Goal: Task Accomplishment & Management: Use online tool/utility

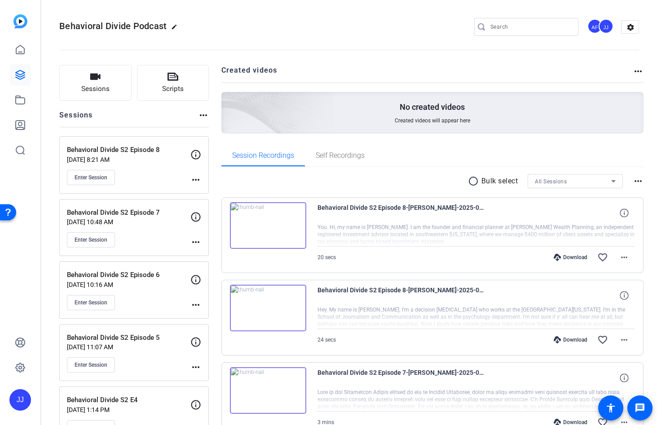
scroll to position [4, 0]
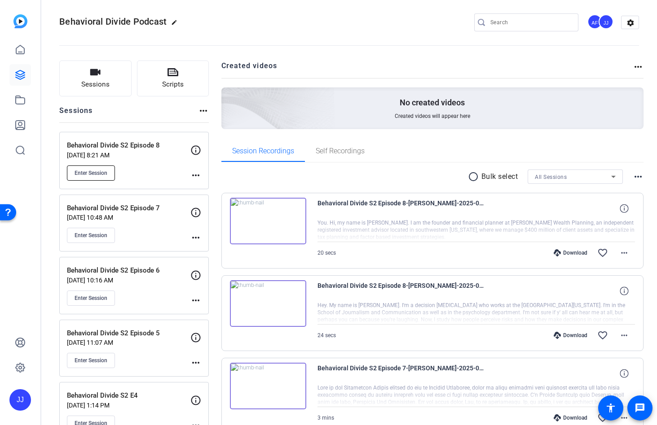
click at [100, 172] on span "Enter Session" at bounding box center [91, 173] width 33 height 7
click at [92, 175] on span "Enter Session" at bounding box center [91, 173] width 33 height 7
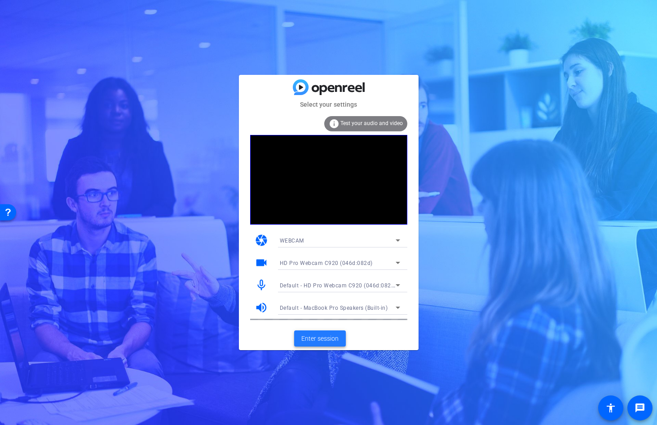
click at [314, 340] on span "Enter session" at bounding box center [319, 338] width 37 height 9
click at [319, 340] on span "Enter session" at bounding box center [319, 338] width 37 height 9
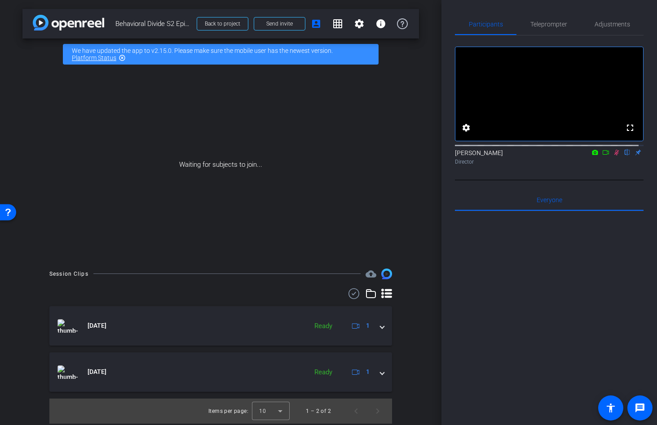
click at [613, 156] on icon at bounding box center [616, 152] width 7 height 6
click at [465, 133] on mat-icon "settings" at bounding box center [466, 128] width 11 height 11
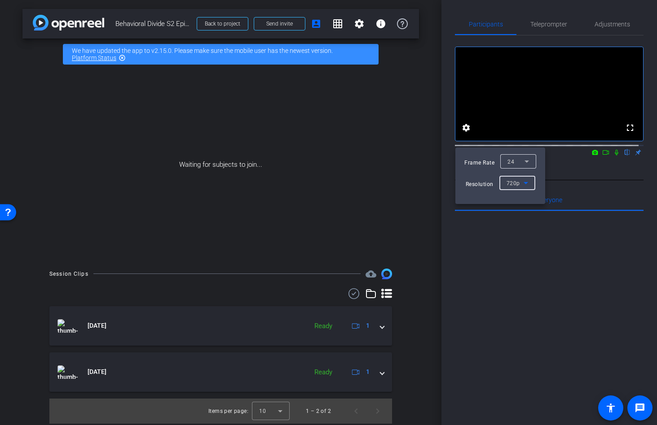
click at [528, 184] on icon at bounding box center [525, 183] width 11 height 11
click at [515, 215] on span "1080p" at bounding box center [514, 215] width 17 height 11
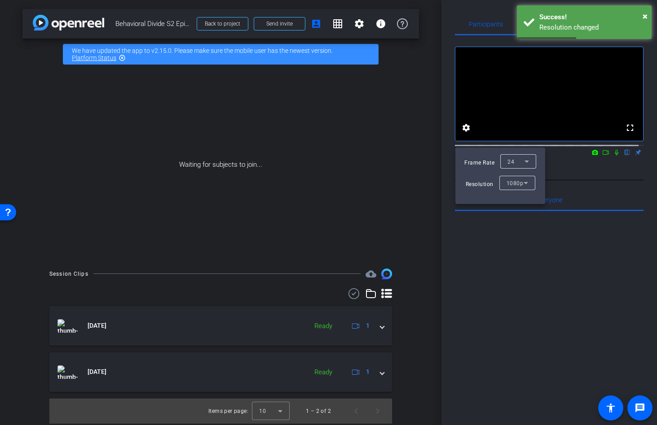
click at [567, 177] on div at bounding box center [328, 212] width 657 height 425
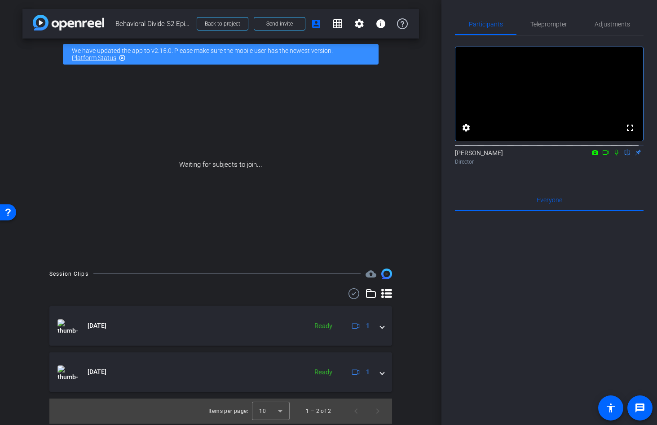
click at [622, 156] on mat-icon "flip" at bounding box center [627, 152] width 11 height 8
click at [281, 23] on span "Send invite" at bounding box center [279, 23] width 26 height 7
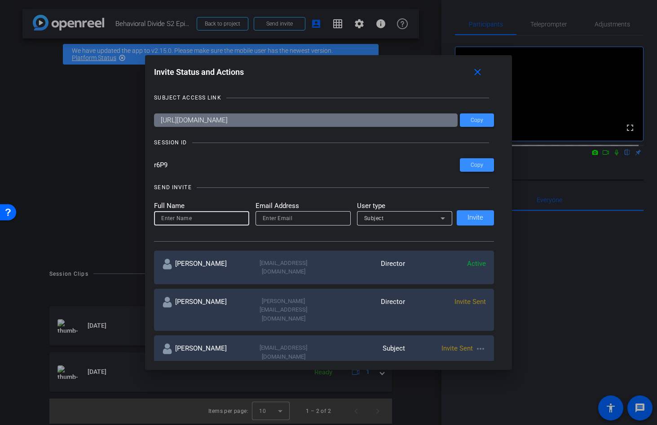
click at [212, 219] on input at bounding box center [201, 218] width 81 height 11
type input "anthony frerking"
type input "anthony_frerking@americancentury.com"
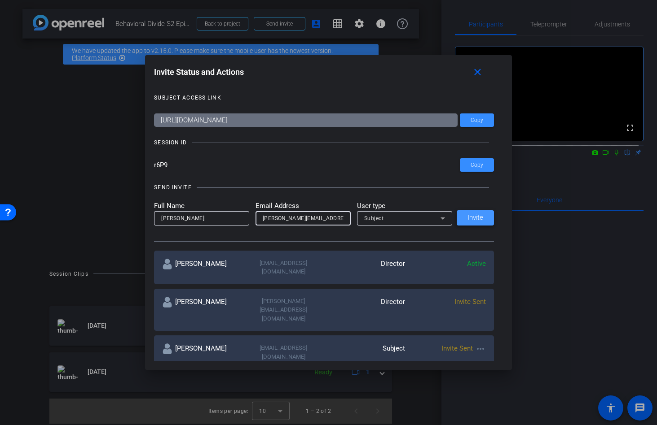
click at [458, 228] on span at bounding box center [474, 218] width 37 height 22
click at [479, 67] on mat-icon "close" at bounding box center [477, 72] width 11 height 11
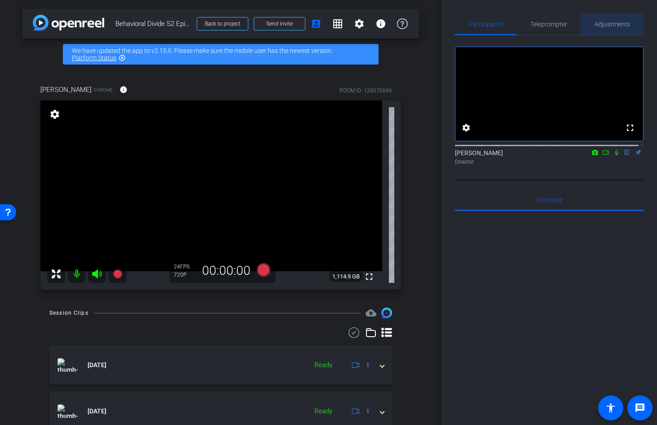
click at [598, 21] on span "Adjustments" at bounding box center [611, 24] width 35 height 6
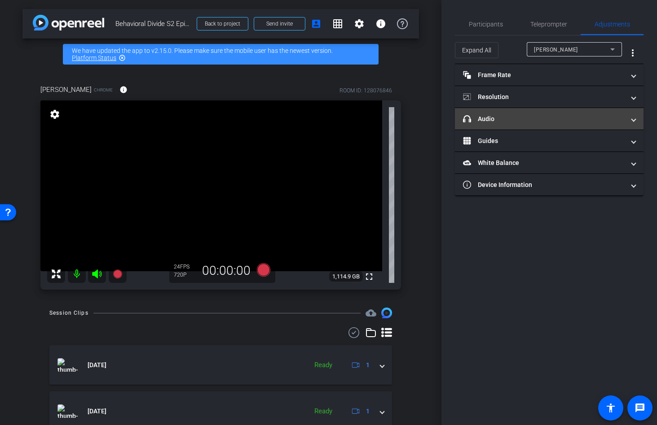
click at [579, 113] on mat-expansion-panel-header "headphone icon Audio" at bounding box center [549, 119] width 189 height 22
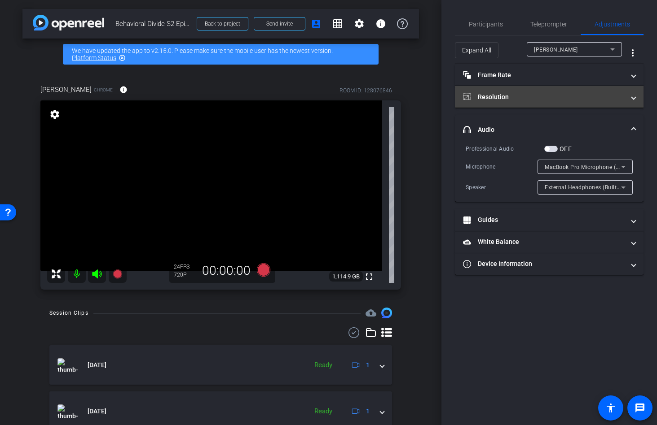
click at [582, 103] on mat-expansion-panel-header "Resolution" at bounding box center [549, 97] width 189 height 22
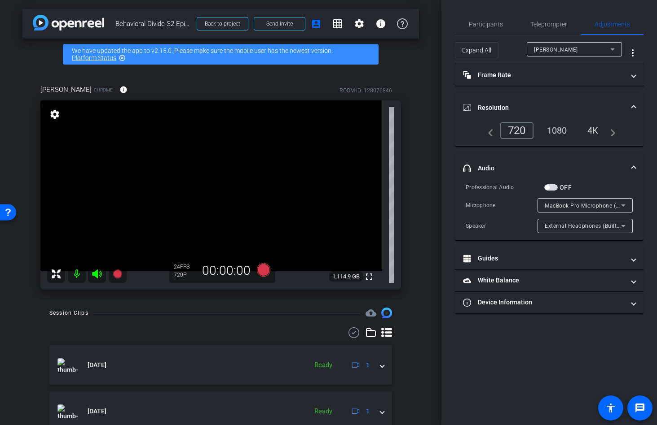
click at [582, 103] on mat-panel-title "Resolution" at bounding box center [544, 107] width 162 height 9
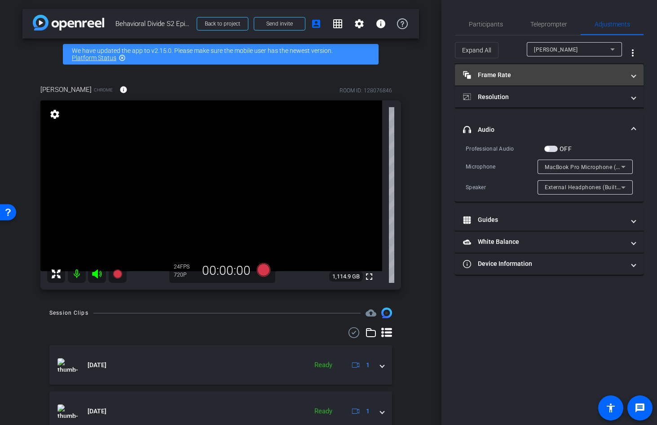
click at [573, 77] on mat-panel-title "Frame Rate Frame Rate" at bounding box center [544, 74] width 162 height 9
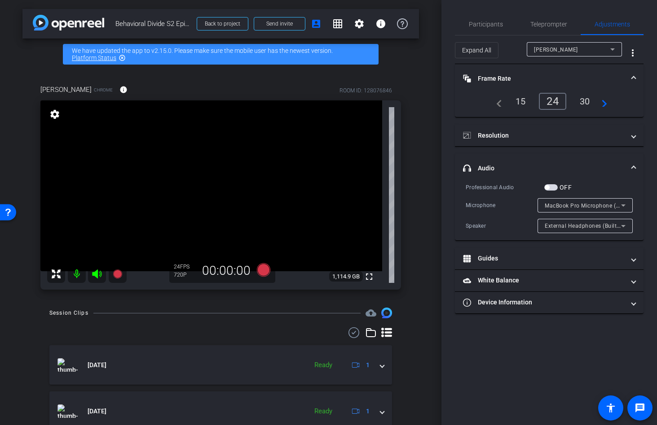
click at [573, 77] on mat-panel-title "Frame Rate Frame Rate" at bounding box center [544, 78] width 162 height 9
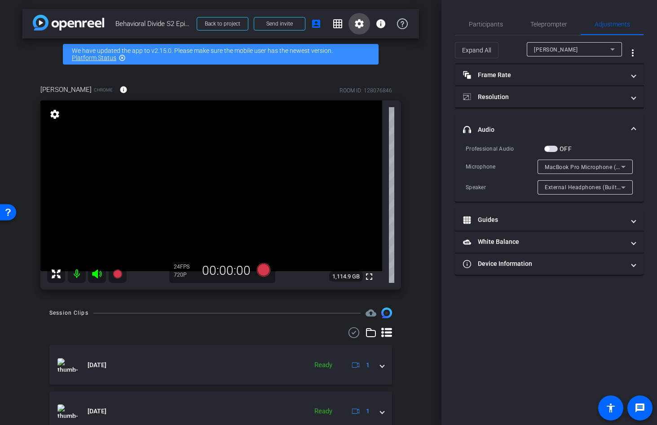
click at [354, 25] on mat-icon "settings" at bounding box center [359, 23] width 11 height 11
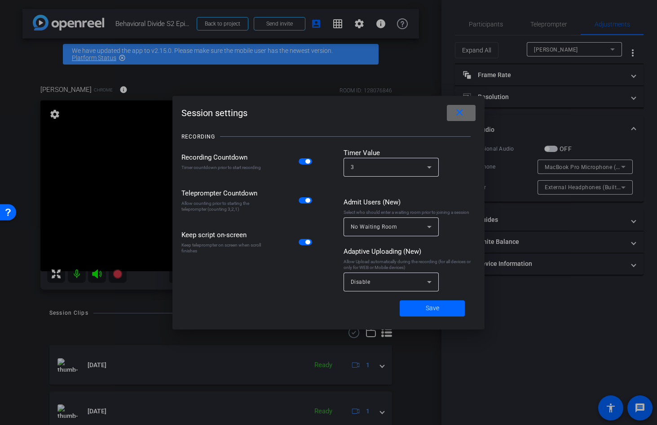
click at [459, 115] on mat-icon "close" at bounding box center [459, 112] width 11 height 11
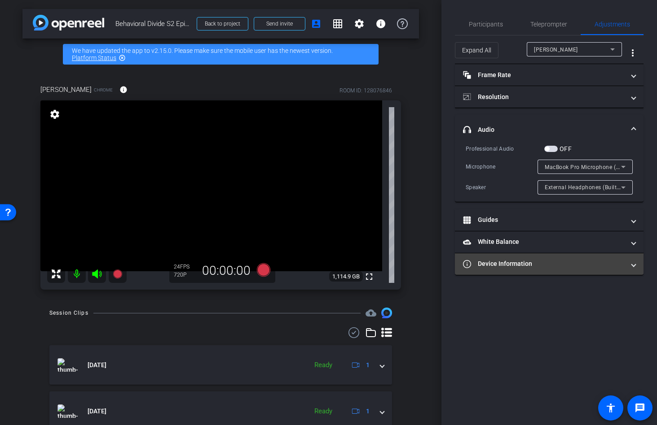
click at [563, 266] on mat-panel-title "Device Information" at bounding box center [544, 263] width 162 height 9
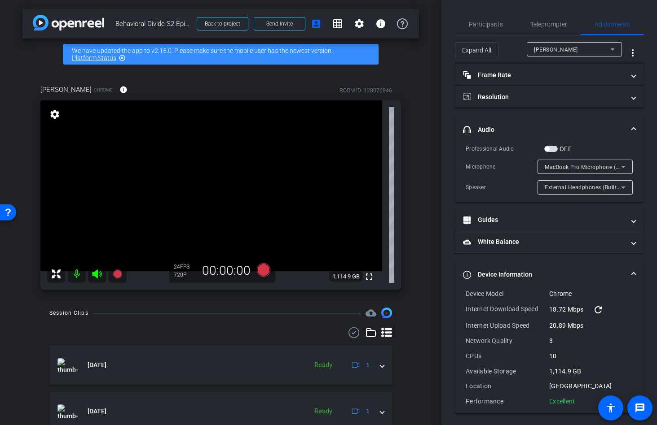
scroll to position [2, 0]
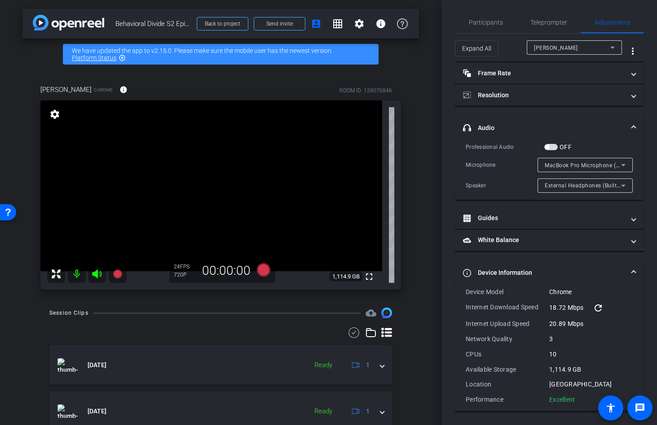
click at [632, 273] on span at bounding box center [634, 272] width 4 height 9
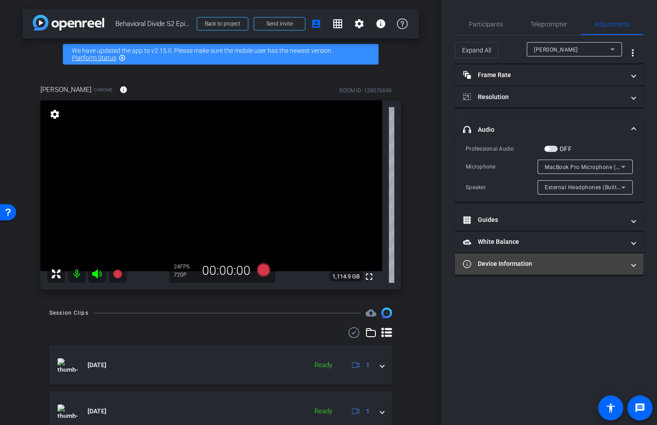
scroll to position [0, 0]
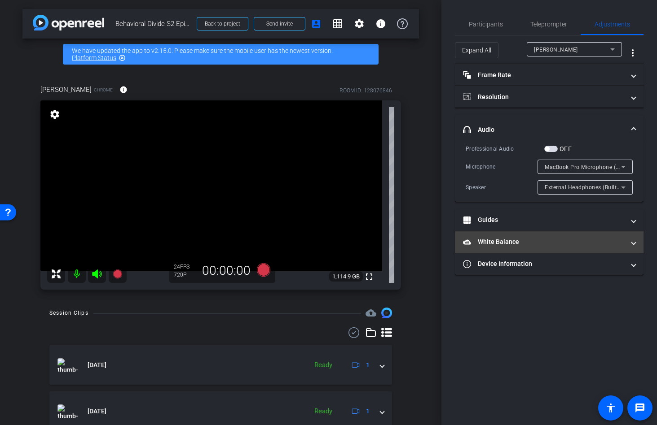
click at [629, 244] on span "White Balance White Balance" at bounding box center [547, 241] width 169 height 9
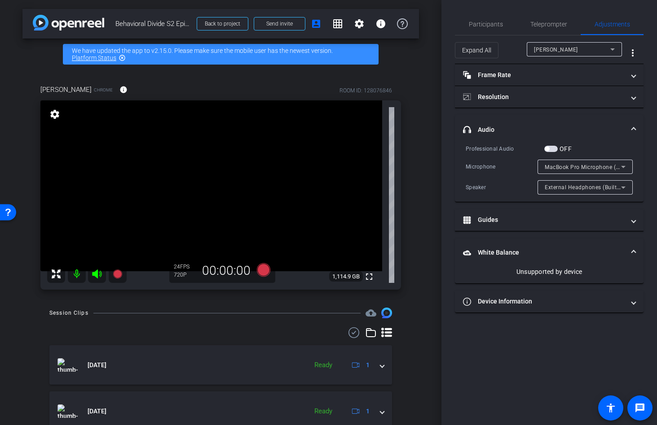
click at [629, 244] on mat-expansion-panel-header "White Balance White Balance" at bounding box center [549, 253] width 189 height 29
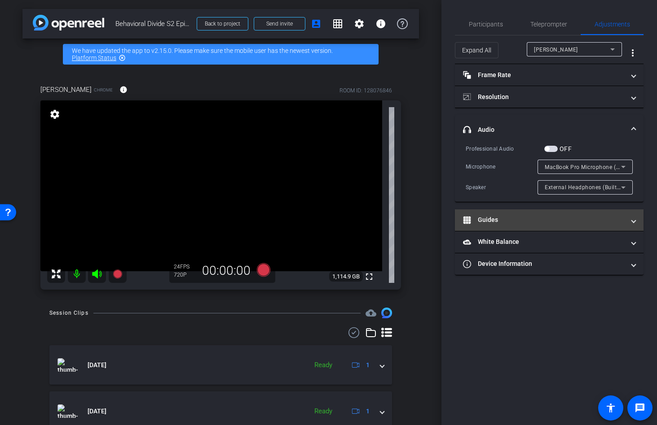
click at [634, 222] on span at bounding box center [634, 219] width 4 height 9
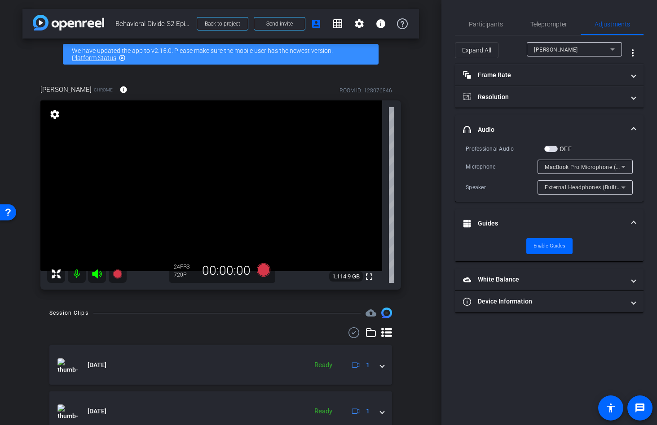
click at [634, 222] on span at bounding box center [634, 223] width 4 height 9
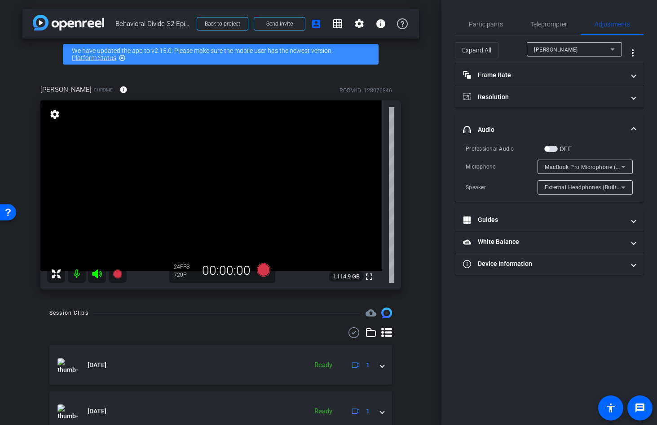
click at [586, 316] on div "Participants Teleprompter Adjustments settings Jandle Johnson flip Director Eve…" at bounding box center [548, 212] width 215 height 425
click at [629, 127] on span "headphone icon Audio" at bounding box center [547, 129] width 169 height 9
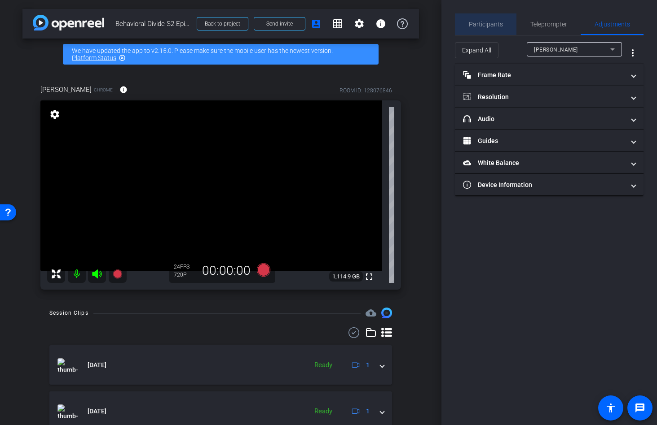
click at [495, 27] on span "Participants" at bounding box center [486, 24] width 34 height 6
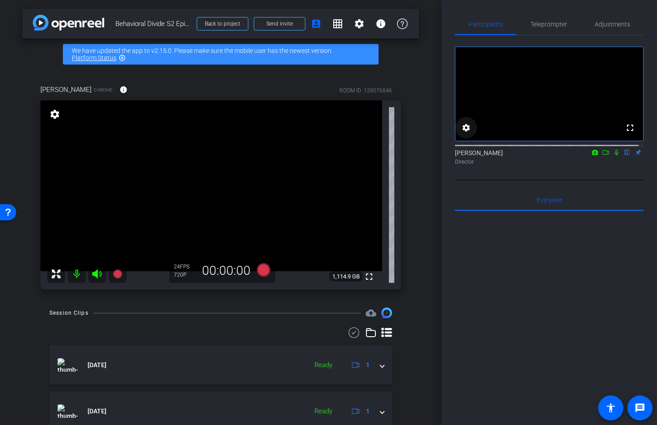
click at [467, 133] on mat-icon "settings" at bounding box center [466, 128] width 11 height 11
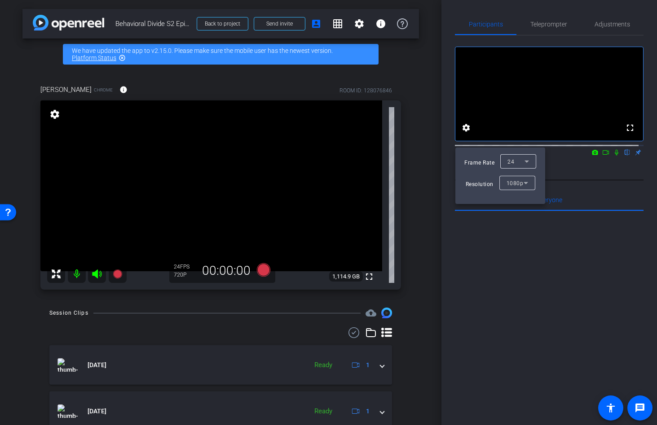
click at [446, 147] on div at bounding box center [328, 212] width 657 height 425
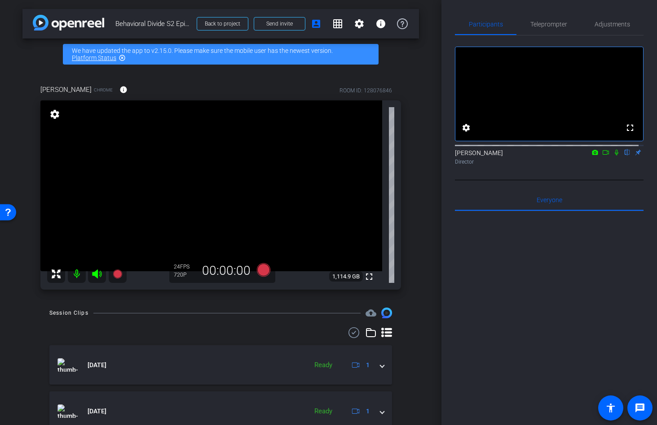
click at [602, 155] on icon at bounding box center [605, 152] width 6 height 4
click at [614, 156] on icon at bounding box center [616, 152] width 7 height 6
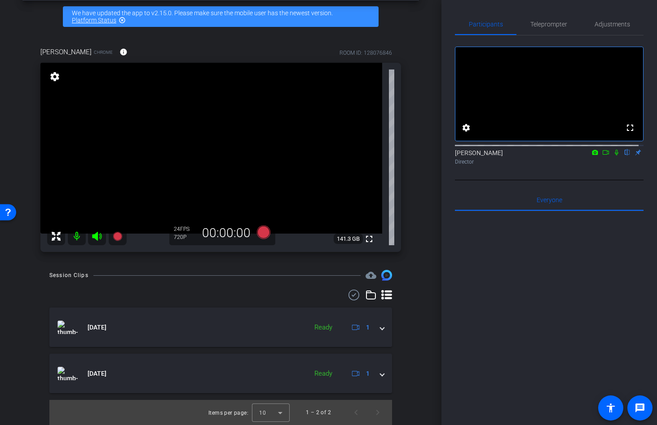
scroll to position [38, 0]
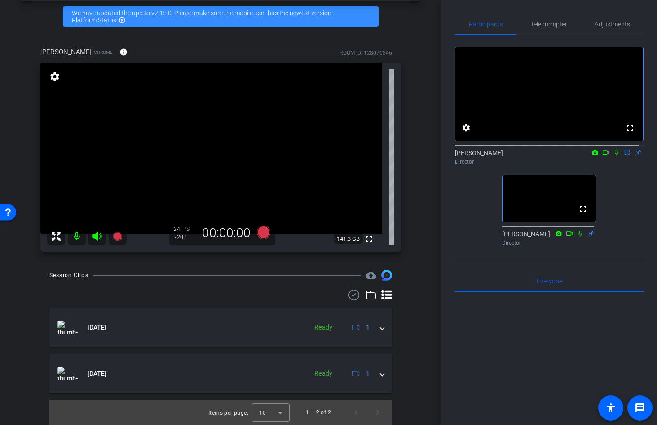
click at [278, 263] on div "arrow_back Behavioral Divide S2 Episode 8 Back to project Send invite account_b…" at bounding box center [220, 174] width 441 height 425
click at [259, 231] on icon at bounding box center [262, 232] width 13 height 13
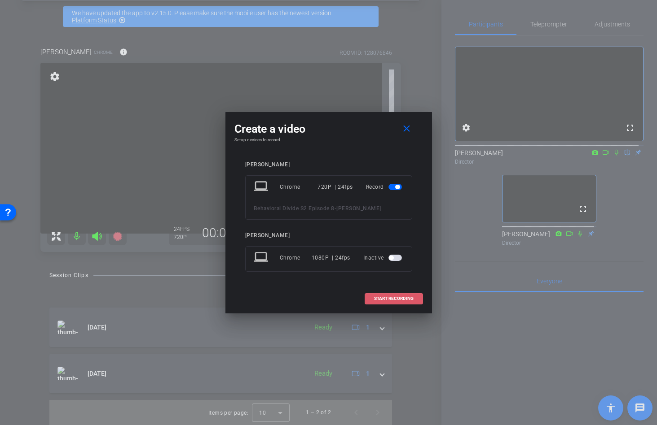
click at [385, 298] on span "START RECORDING" at bounding box center [393, 299] width 39 height 4
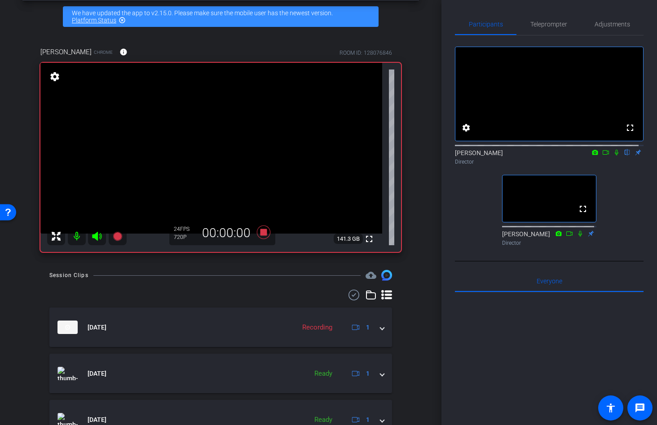
scroll to position [84, 0]
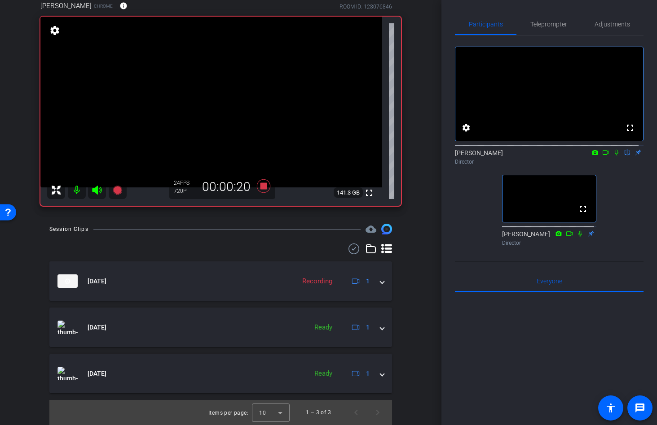
click at [559, 373] on div at bounding box center [549, 404] width 189 height 222
click at [262, 187] on icon at bounding box center [262, 186] width 13 height 13
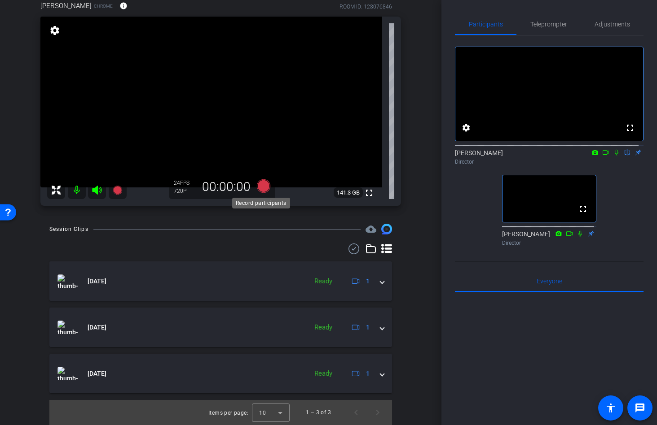
click at [258, 189] on icon at bounding box center [262, 186] width 13 height 13
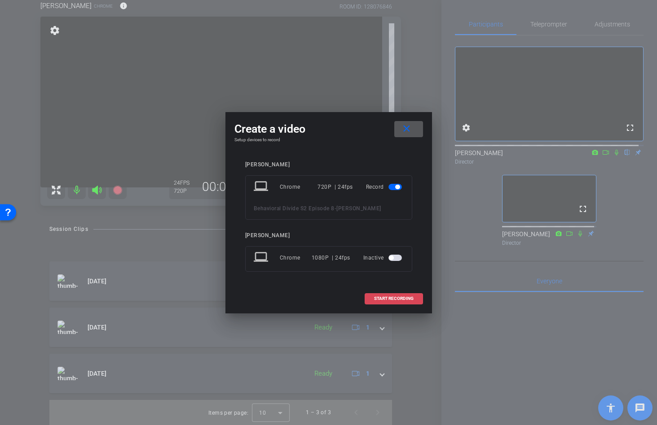
click at [380, 300] on span "START RECORDING" at bounding box center [393, 299] width 39 height 4
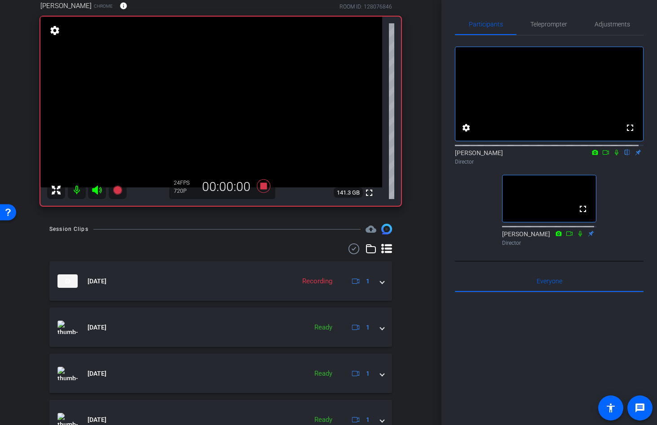
scroll to position [88, 0]
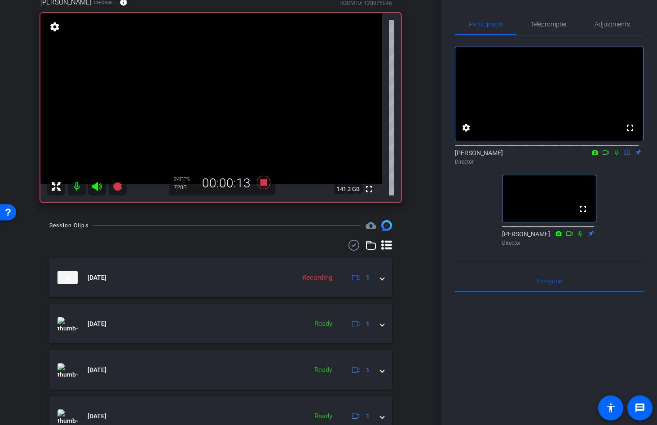
click at [431, 196] on div "arrow_back Behavioral Divide S2 Episode 8 Back to project Send invite account_b…" at bounding box center [220, 124] width 441 height 425
click at [456, 206] on div "fullscreen settings Jandle Johnson flip Director fullscreen Anthony Frerking Di…" at bounding box center [549, 142] width 189 height 215
click at [460, 224] on div "fullscreen settings Jandle Johnson flip Director fullscreen Anthony Frerking Di…" at bounding box center [549, 142] width 189 height 215
click at [423, 268] on div "arrow_back Behavioral Divide S2 Episode 8 Back to project Send invite account_b…" at bounding box center [220, 124] width 441 height 425
click at [415, 165] on div "arrow_back Behavioral Divide S2 Episode 8 Back to project Send invite account_b…" at bounding box center [220, 124] width 441 height 425
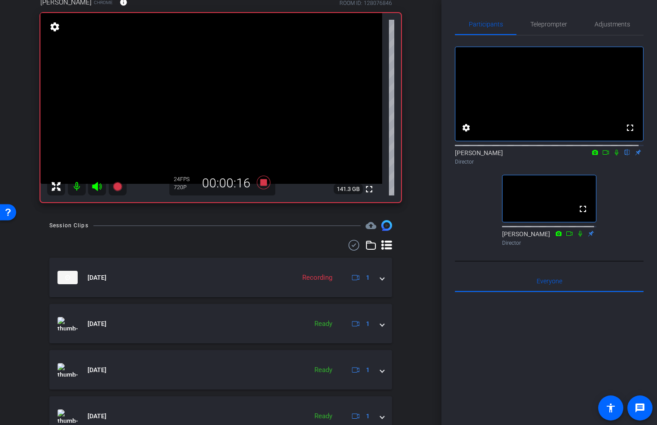
click at [422, 109] on div "arrow_back Behavioral Divide S2 Episode 8 Back to project Send invite account_b…" at bounding box center [220, 124] width 441 height 425
click at [421, 55] on div "arrow_back Behavioral Divide S2 Episode 8 Back to project Send invite account_b…" at bounding box center [220, 124] width 441 height 425
click at [404, 205] on div "anthony frerking Chrome info ROOM ID: 128076846 fullscreen settings 141.3 GB 24…" at bounding box center [220, 96] width 396 height 229
drag, startPoint x: 420, startPoint y: 288, endPoint x: 431, endPoint y: 299, distance: 15.6
click at [420, 288] on div "arrow_back Behavioral Divide S2 Episode 8 Back to project Send invite account_b…" at bounding box center [220, 124] width 441 height 425
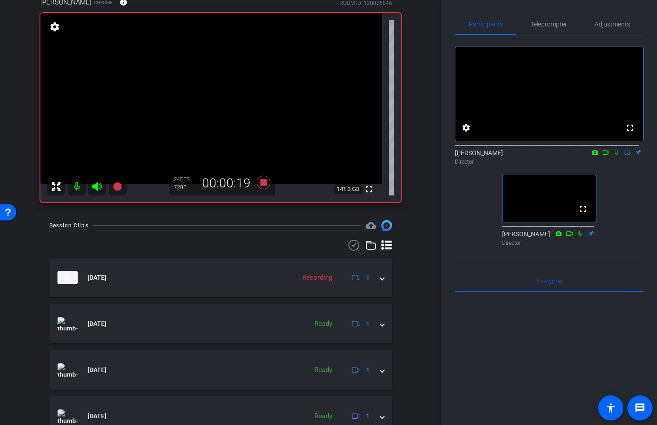
click at [455, 336] on div at bounding box center [549, 404] width 189 height 222
click at [494, 348] on div at bounding box center [549, 404] width 189 height 222
click at [627, 250] on div "fullscreen settings Jandle Johnson flip Director fullscreen Anthony Frerking Di…" at bounding box center [549, 142] width 189 height 215
drag, startPoint x: 419, startPoint y: 279, endPoint x: 412, endPoint y: 266, distance: 14.7
click at [419, 279] on div "arrow_back Behavioral Divide S2 Episode 8 Back to project Send invite account_b…" at bounding box center [220, 124] width 441 height 425
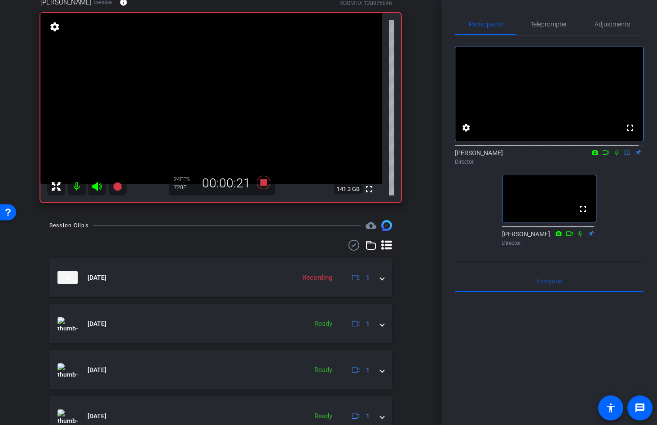
click at [412, 193] on div "anthony frerking Chrome info ROOM ID: 128076846 fullscreen settings 141.3 GB 24…" at bounding box center [220, 96] width 396 height 229
click at [418, 240] on div "arrow_back Behavioral Divide S2 Episode 8 Back to project Send invite account_b…" at bounding box center [220, 124] width 441 height 425
click at [30, 275] on div "Session Clips cloud_upload Aug 26, 2025 Recording 1 Aug 26, 2025 Ready 1 Aug 25…" at bounding box center [220, 344] width 396 height 248
click at [14, 238] on div "arrow_back Behavioral Divide S2 Episode 8 Back to project Send invite account_b…" at bounding box center [220, 124] width 441 height 425
click at [419, 258] on div "arrow_back Behavioral Divide S2 Episode 8 Back to project Send invite account_b…" at bounding box center [220, 124] width 441 height 425
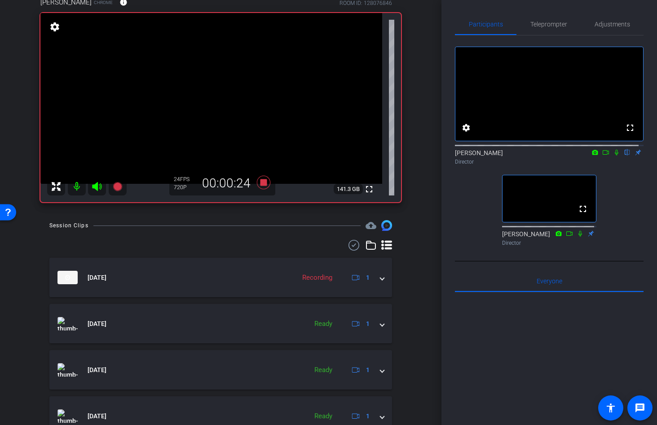
click at [414, 303] on div "arrow_back Behavioral Divide S2 Episode 8 Back to project Send invite account_b…" at bounding box center [220, 124] width 441 height 425
click at [415, 302] on div "arrow_back Behavioral Divide S2 Episode 8 Back to project Send invite account_b…" at bounding box center [220, 124] width 441 height 425
click at [504, 342] on div at bounding box center [549, 404] width 189 height 222
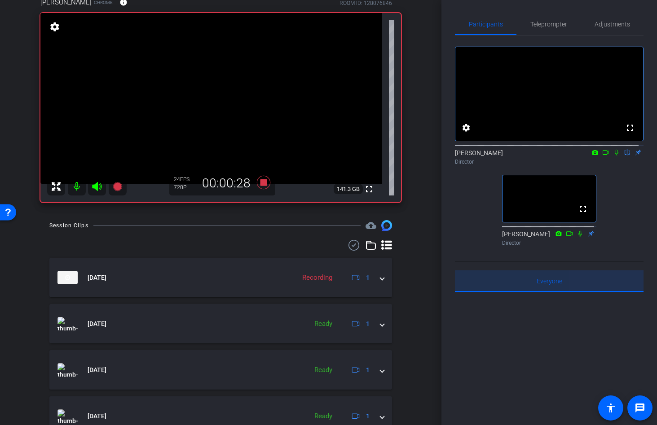
click at [599, 292] on div "Everyone 0" at bounding box center [549, 282] width 189 height 22
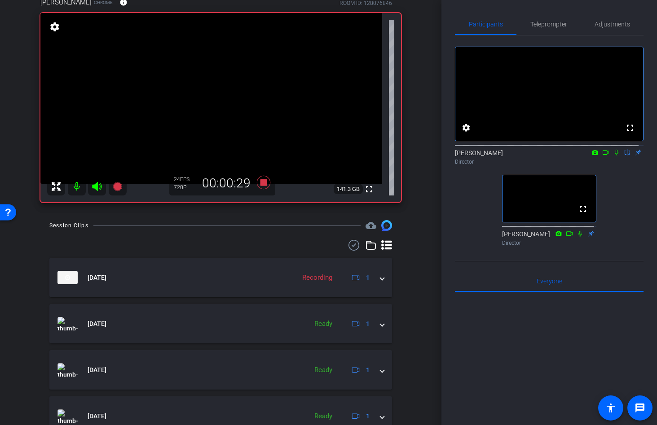
click at [421, 377] on div "arrow_back Behavioral Divide S2 Episode 8 Back to project Send invite account_b…" at bounding box center [220, 212] width 441 height 425
click at [256, 182] on icon at bounding box center [264, 183] width 22 height 16
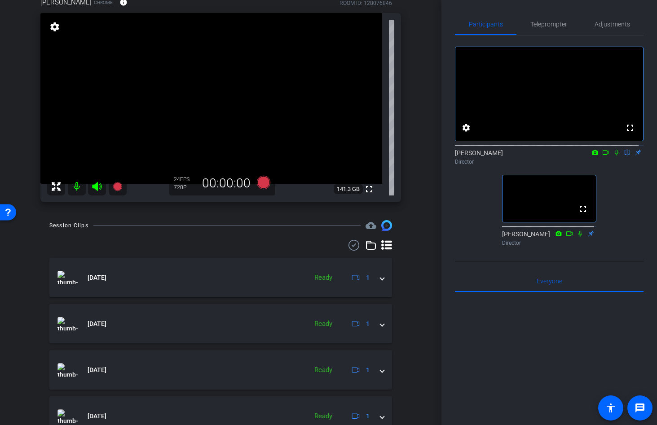
click at [421, 278] on div "arrow_back Behavioral Divide S2 Episode 8 Back to project Send invite account_b…" at bounding box center [220, 124] width 441 height 425
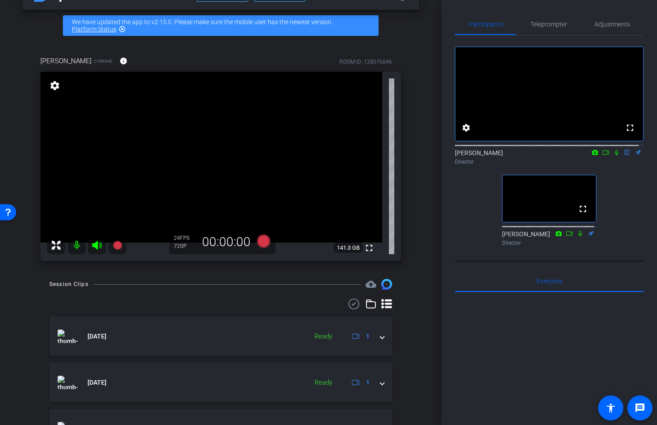
scroll to position [27, 0]
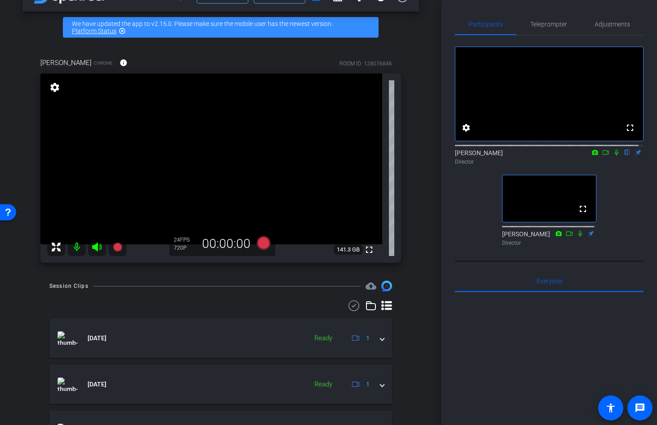
drag, startPoint x: 434, startPoint y: 232, endPoint x: 439, endPoint y: 211, distance: 22.0
click at [439, 211] on div "arrow_back Behavioral Divide S2 Episode 8 Back to project Send invite account_b…" at bounding box center [220, 212] width 441 height 425
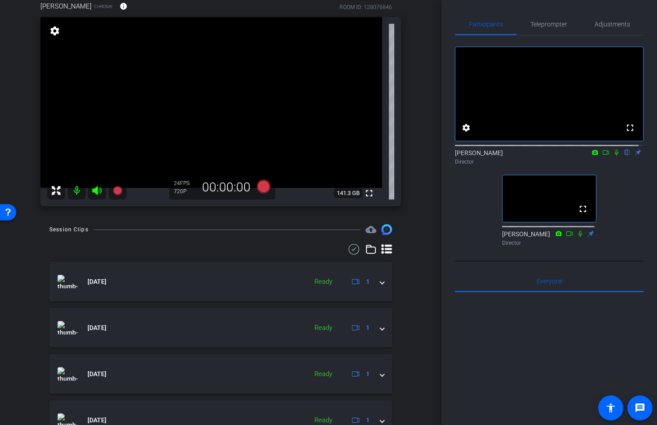
scroll to position [0, 0]
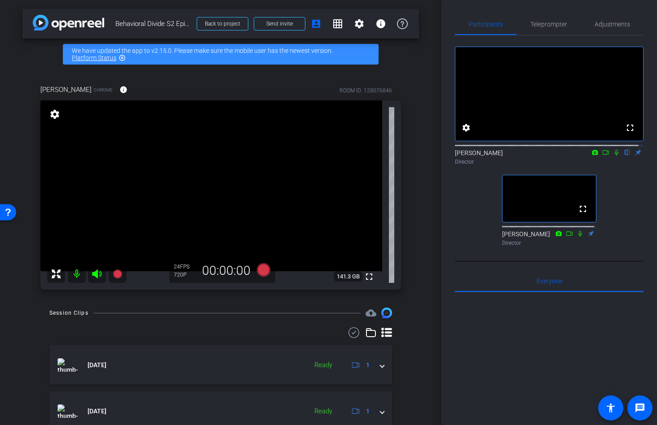
click at [420, 94] on div "arrow_back Behavioral Divide S2 Episode 8 Back to project Send invite account_b…" at bounding box center [220, 212] width 441 height 425
click at [415, 144] on div "arrow_back Behavioral Divide S2 Episode 8 Back to project Send invite account_b…" at bounding box center [220, 212] width 441 height 425
